Goal: Task Accomplishment & Management: Use online tool/utility

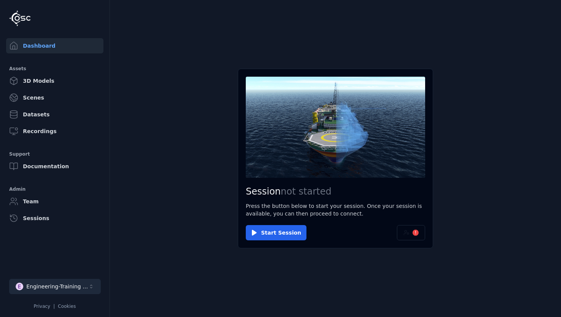
click at [70, 284] on div "Engineering-Training (SSO Staging)" at bounding box center [57, 287] width 62 height 8
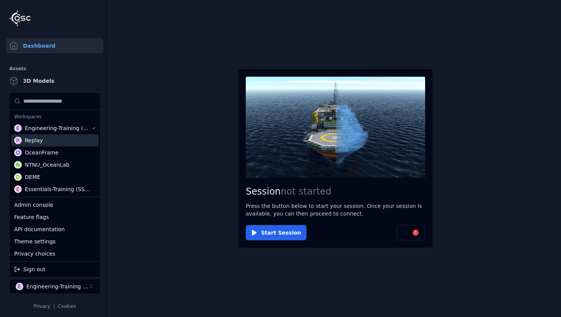
click at [65, 141] on div "R Replay" at bounding box center [55, 140] width 88 height 12
click at [166, 154] on html "Dashboard Assets 3D Models Scenes Datasets Recordings Support Documentation Adm…" at bounding box center [280, 158] width 561 height 317
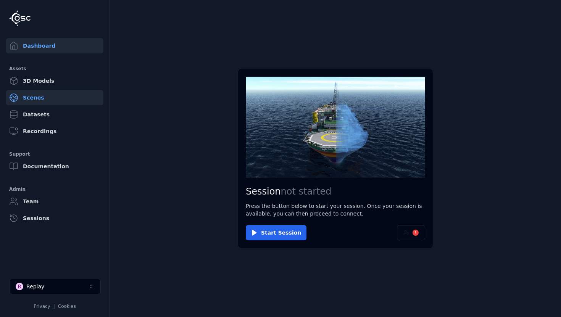
click at [51, 94] on link "Scenes" at bounding box center [54, 97] width 97 height 15
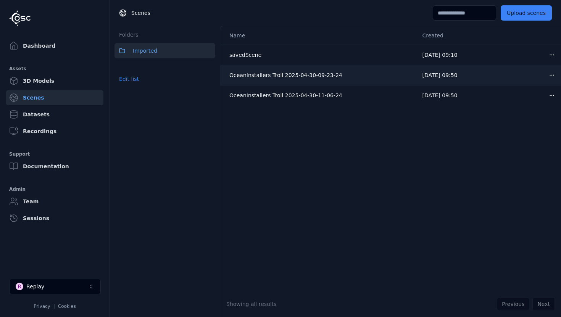
click at [476, 70] on td "20/06/2025, 09:50" at bounding box center [479, 75] width 127 height 20
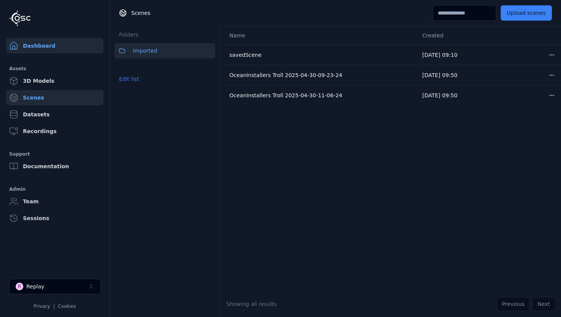
click at [51, 44] on link "Dashboard" at bounding box center [54, 45] width 97 height 15
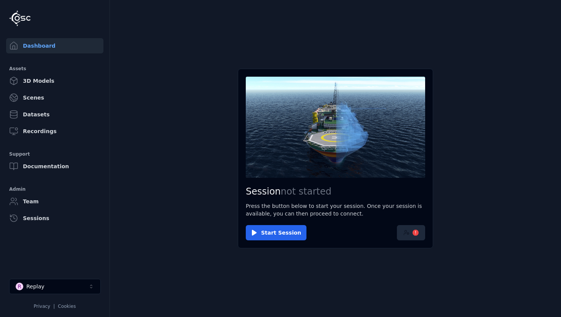
click at [413, 236] on button "!" at bounding box center [411, 232] width 28 height 15
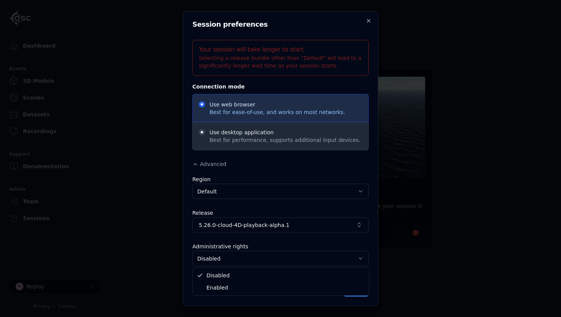
click at [283, 261] on body "Dashboard Assets 3D Models Scenes Datasets Recordings Support Documentation Adm…" at bounding box center [280, 158] width 561 height 317
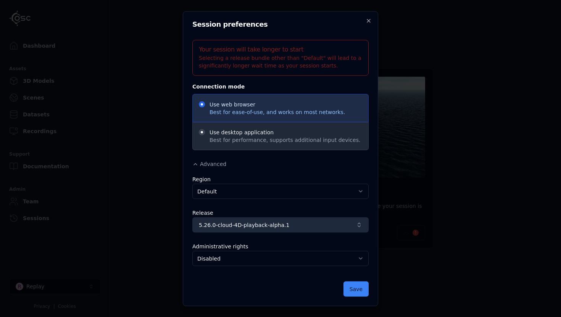
click at [282, 223] on span "5.26.0-cloud-4D-playback-alpha.1" at bounding box center [276, 225] width 154 height 8
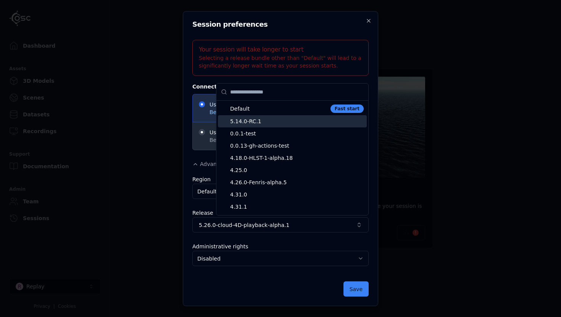
click at [282, 124] on span "5.14.0-RC.1" at bounding box center [297, 122] width 134 height 8
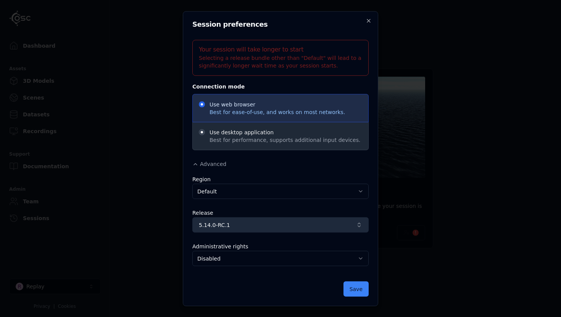
click at [270, 227] on span "5.14.0-RC.1" at bounding box center [276, 225] width 154 height 8
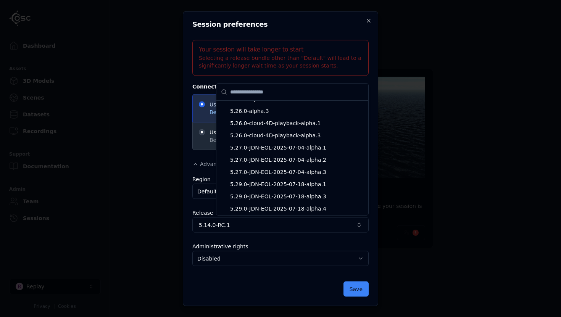
scroll to position [4312, 0]
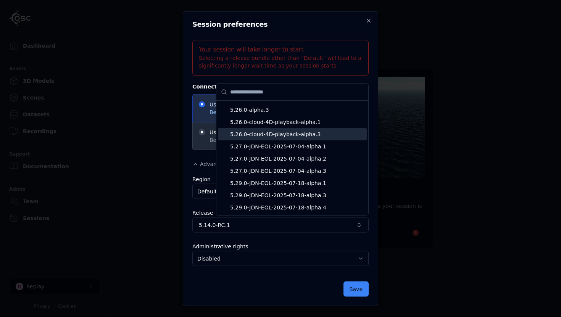
click at [299, 136] on span "5.26.0-cloud-4D-playback-alpha.3" at bounding box center [297, 135] width 134 height 8
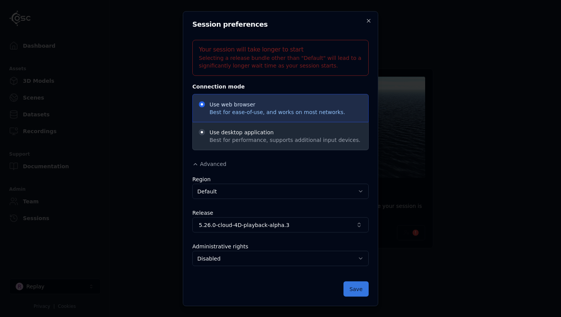
click at [359, 292] on button "Save" at bounding box center [356, 288] width 25 height 15
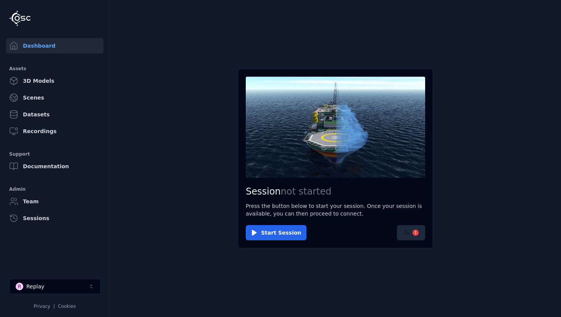
click at [412, 232] on button "!" at bounding box center [411, 232] width 28 height 15
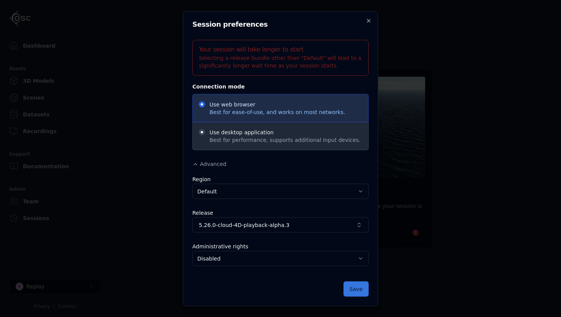
click at [356, 295] on button "Save" at bounding box center [356, 288] width 25 height 15
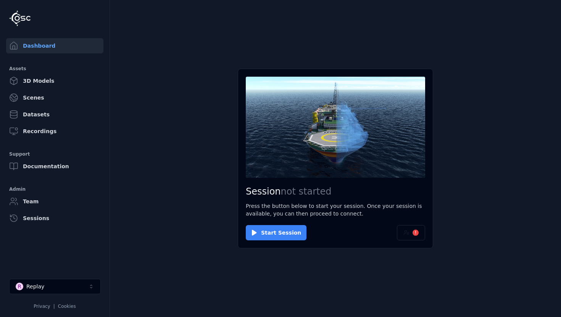
click at [291, 231] on button "Start Session" at bounding box center [276, 232] width 61 height 15
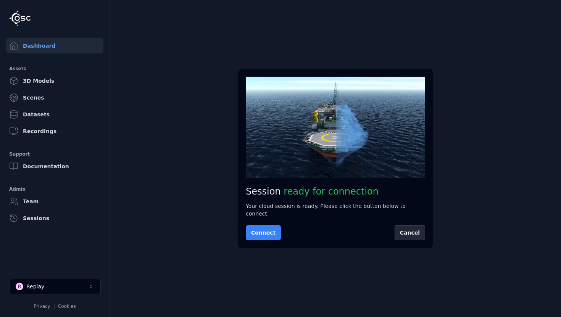
click at [268, 229] on button "Connect" at bounding box center [263, 232] width 35 height 15
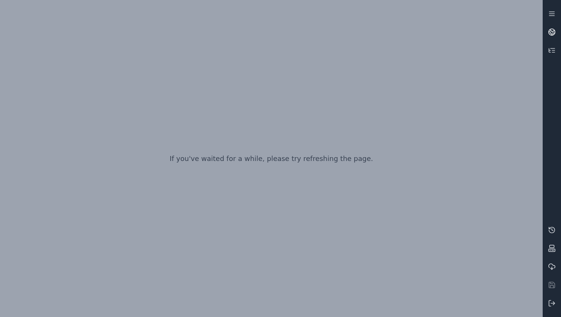
click at [557, 33] on link at bounding box center [552, 32] width 18 height 18
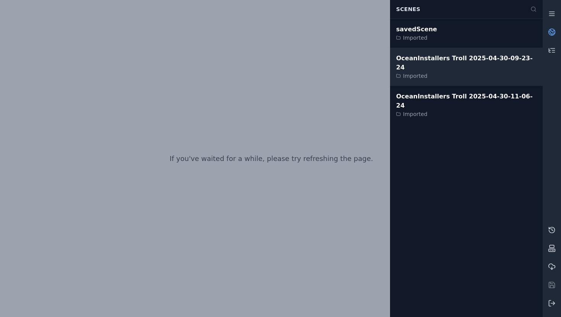
click at [464, 62] on div "OceanInstallers Troll 2025-04-30-09-23-24" at bounding box center [466, 63] width 140 height 18
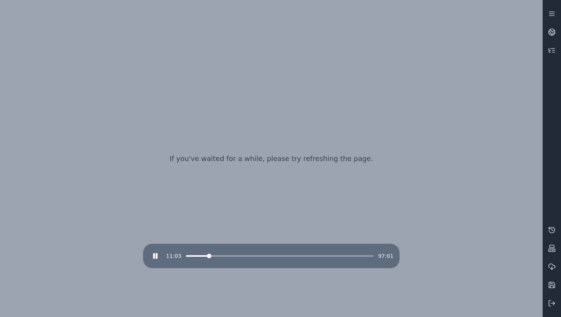
click at [207, 256] on span at bounding box center [279, 256] width 187 height 2
click at [159, 255] on button at bounding box center [155, 256] width 12 height 12
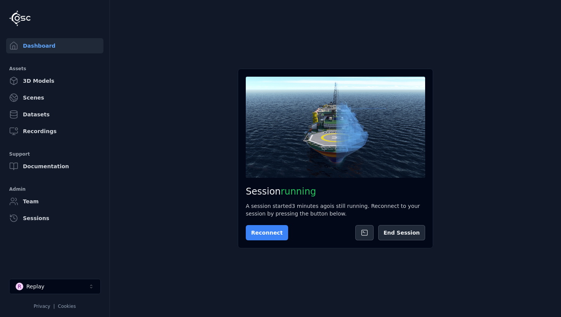
click at [261, 237] on button "Reconnect" at bounding box center [267, 232] width 42 height 15
click at [409, 237] on button "End Session" at bounding box center [401, 232] width 47 height 15
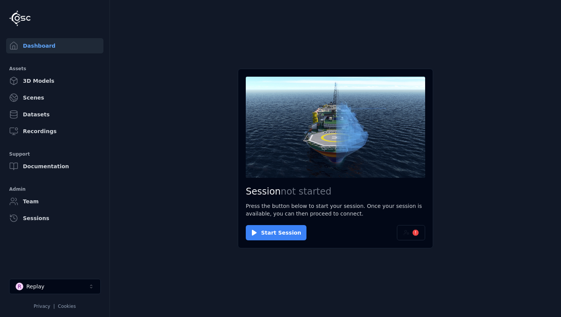
click at [277, 231] on button "Start Session" at bounding box center [276, 232] width 61 height 15
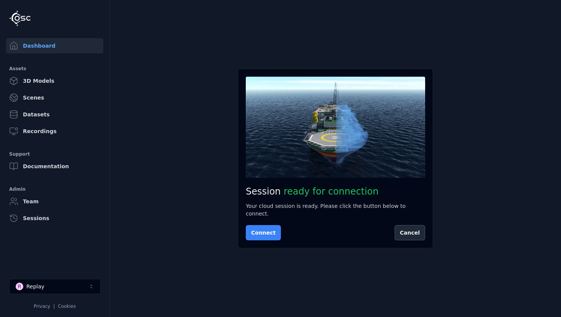
click at [268, 233] on button "Connect" at bounding box center [263, 232] width 35 height 15
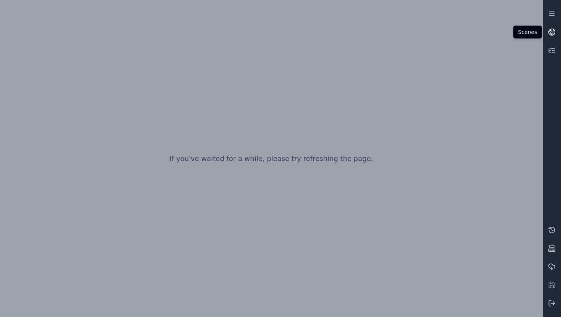
click at [553, 32] on icon at bounding box center [553, 30] width 5 height 3
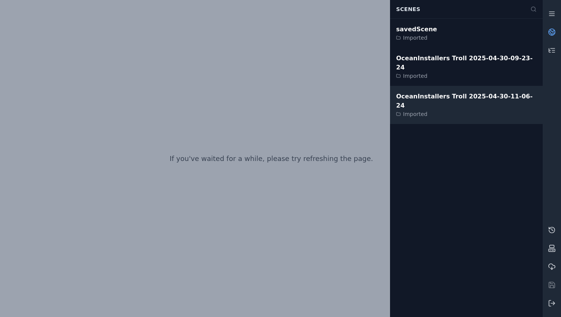
click at [463, 92] on div "OceanInstallers Troll 2025-04-30-11-06-24" at bounding box center [466, 101] width 140 height 18
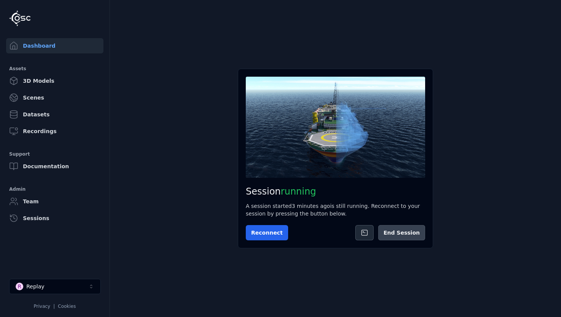
click at [413, 236] on button "End Session" at bounding box center [401, 232] width 47 height 15
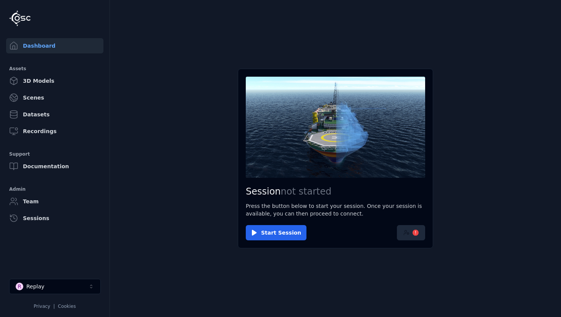
click at [407, 233] on icon at bounding box center [407, 233] width 6 height 6
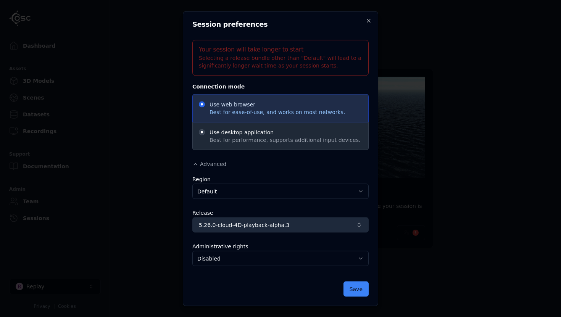
click at [278, 225] on span "5.26.0-cloud-4D-playback-alpha.3" at bounding box center [276, 225] width 154 height 8
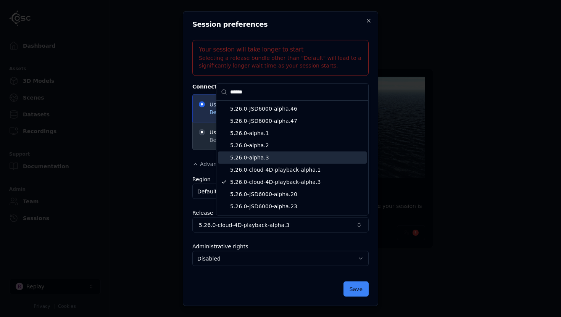
scroll to position [62, 0]
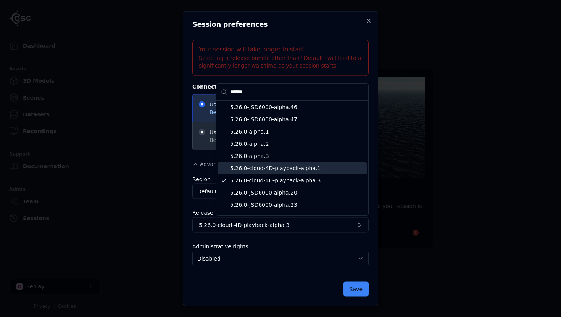
type input "******"
click at [289, 171] on span "5.26.0-cloud-4D-playback-alpha.1" at bounding box center [297, 169] width 134 height 8
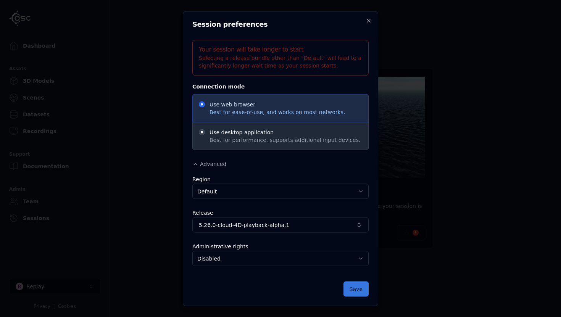
click at [358, 281] on button "Save" at bounding box center [356, 288] width 25 height 15
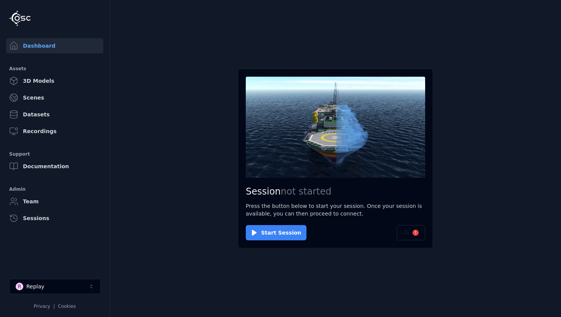
click at [284, 234] on button "Start Session" at bounding box center [276, 232] width 61 height 15
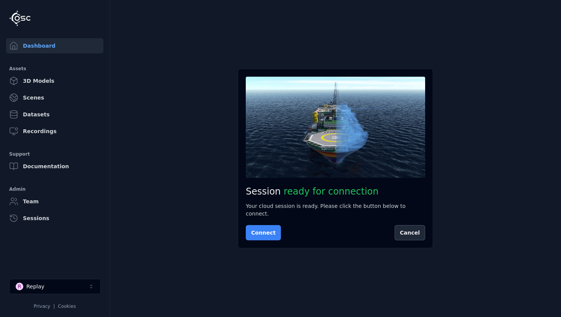
click at [271, 230] on button "Connect" at bounding box center [263, 232] width 35 height 15
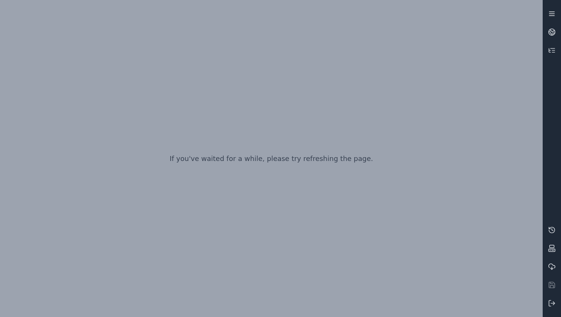
click at [553, 14] on line at bounding box center [551, 14] width 5 height 0
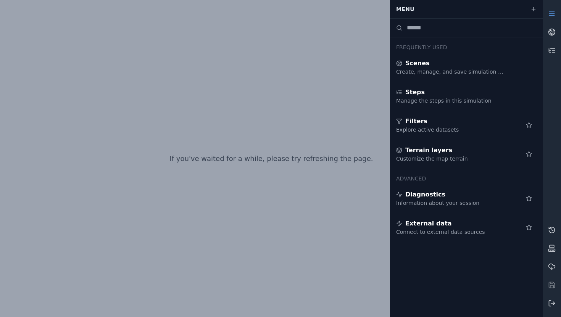
click at [554, 14] on icon at bounding box center [552, 14] width 8 height 8
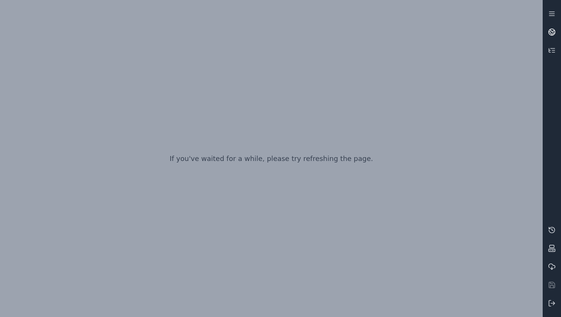
click at [554, 24] on link at bounding box center [552, 32] width 18 height 18
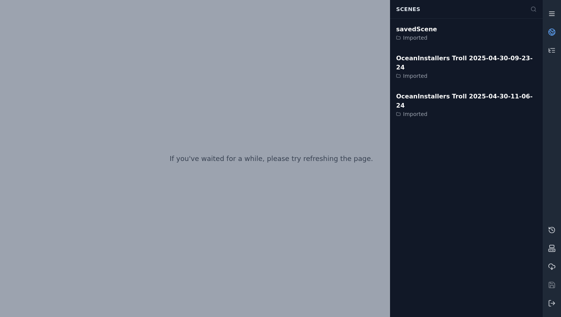
click at [554, 16] on icon at bounding box center [552, 14] width 8 height 8
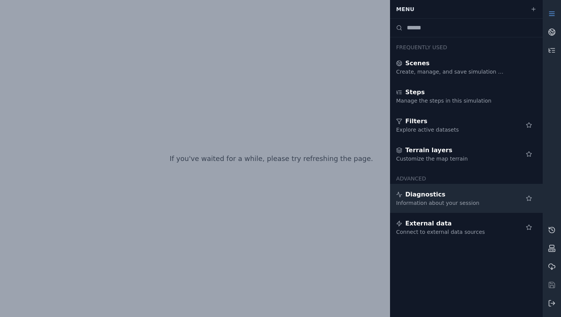
click at [453, 195] on div "Diagnostics" at bounding box center [451, 194] width 110 height 9
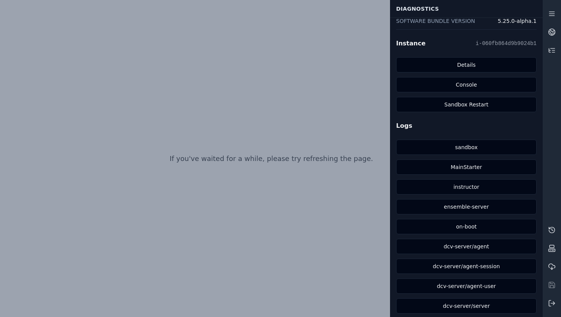
scroll to position [214, 0]
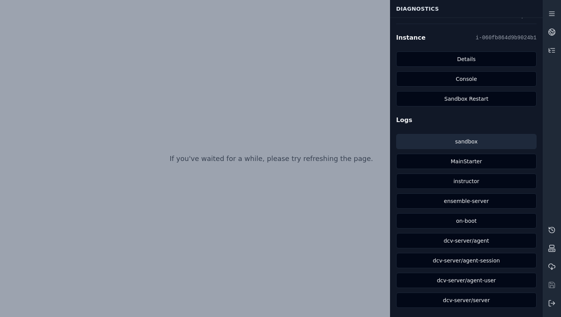
click at [466, 140] on link "sandbox" at bounding box center [466, 141] width 140 height 15
click at [473, 141] on link "sandbox" at bounding box center [466, 141] width 140 height 15
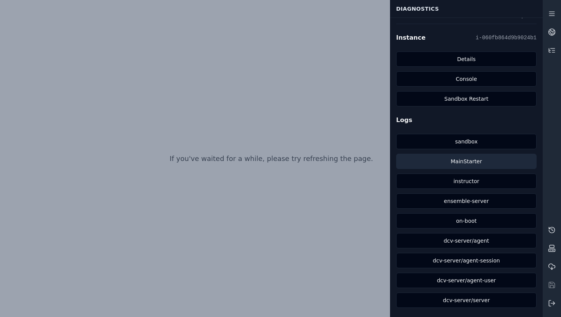
click at [470, 163] on link "MainStarter" at bounding box center [466, 161] width 140 height 15
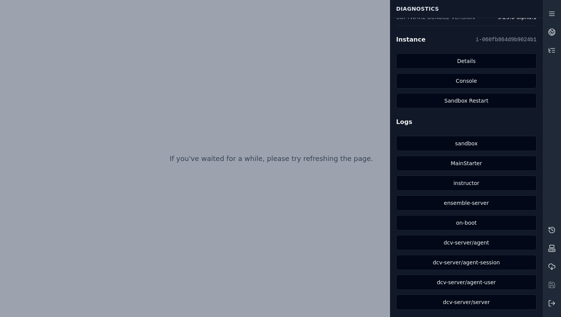
scroll to position [214, 0]
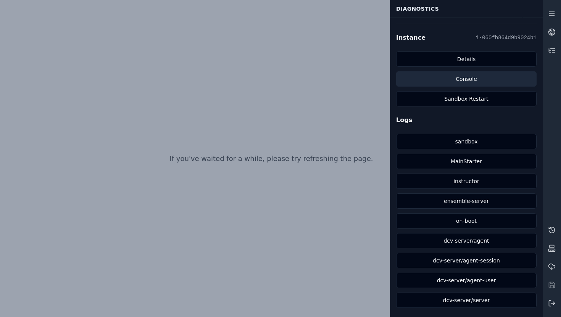
click at [460, 84] on link "Console" at bounding box center [466, 78] width 140 height 15
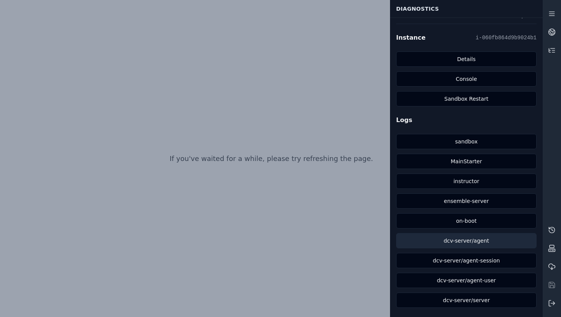
click at [452, 245] on link "dcv-server/agent" at bounding box center [466, 240] width 140 height 15
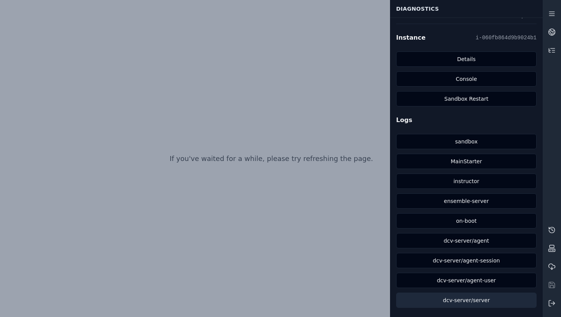
click at [466, 301] on link "dcv-server/server" at bounding box center [466, 300] width 140 height 15
click at [327, 191] on div at bounding box center [271, 158] width 489 height 305
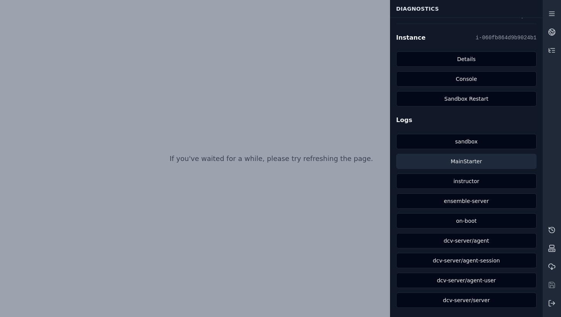
click at [475, 164] on link "MainStarter" at bounding box center [466, 161] width 140 height 15
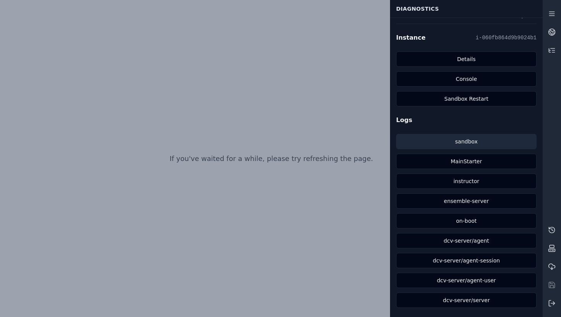
click at [475, 141] on link "sandbox" at bounding box center [466, 141] width 140 height 15
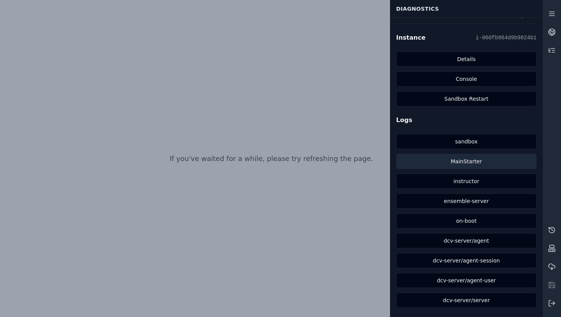
click at [461, 162] on link "MainStarter" at bounding box center [466, 161] width 140 height 15
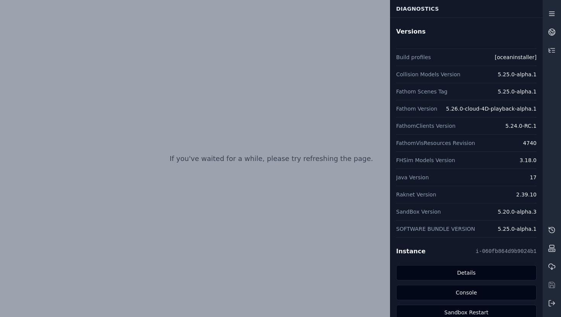
click at [550, 10] on icon at bounding box center [552, 14] width 8 height 8
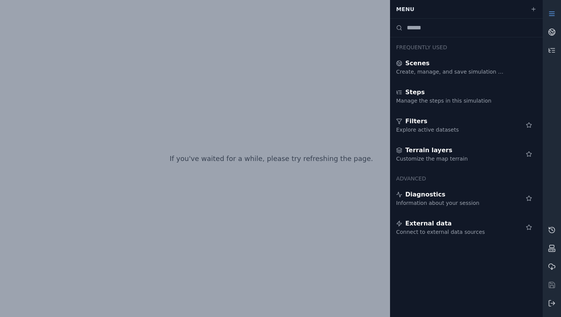
click at [550, 10] on icon at bounding box center [552, 14] width 8 height 8
